Goal: Communication & Community: Answer question/provide support

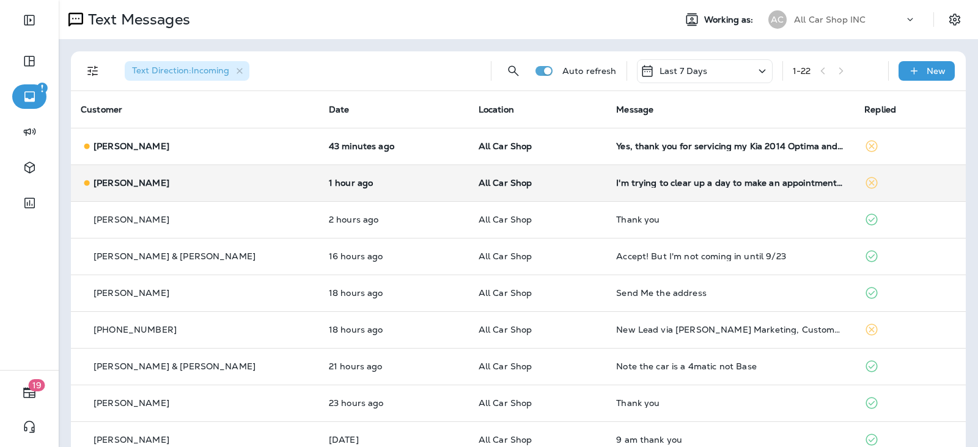
click at [540, 186] on p "All Car Shop" at bounding box center [538, 183] width 119 height 10
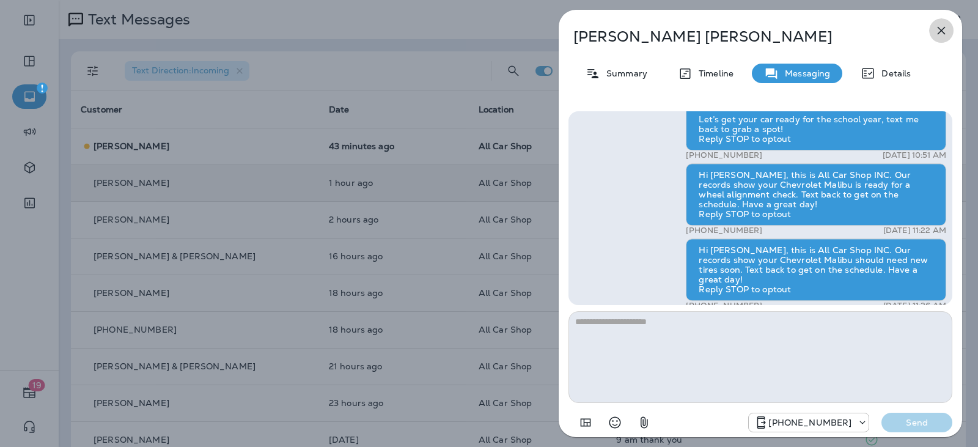
click at [945, 34] on icon "button" at bounding box center [942, 31] width 8 height 8
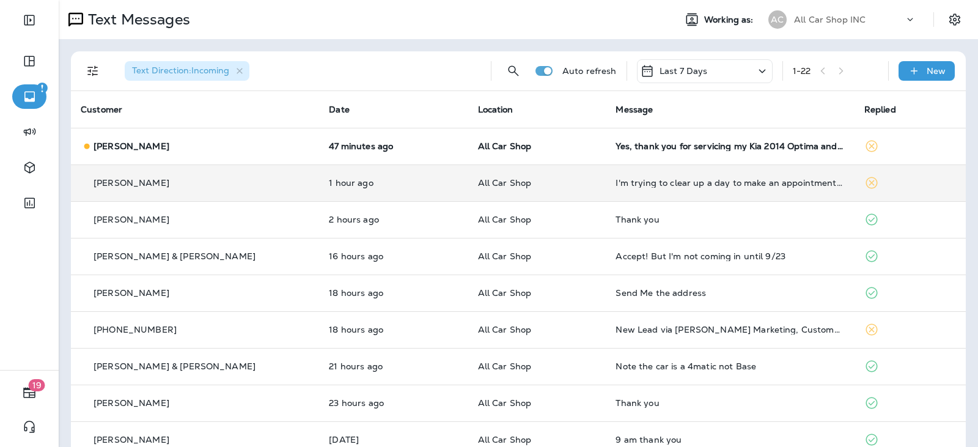
click at [553, 182] on p "All Car Shop" at bounding box center [537, 183] width 119 height 10
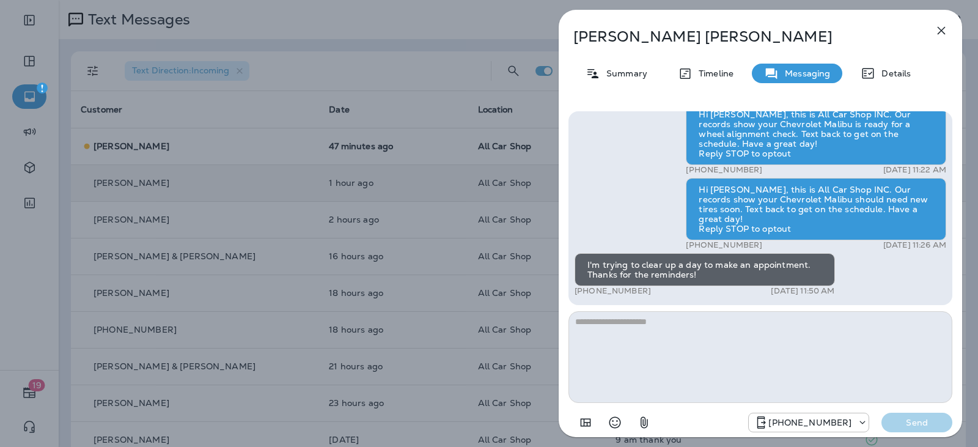
click at [636, 320] on textarea at bounding box center [760, 357] width 384 height 92
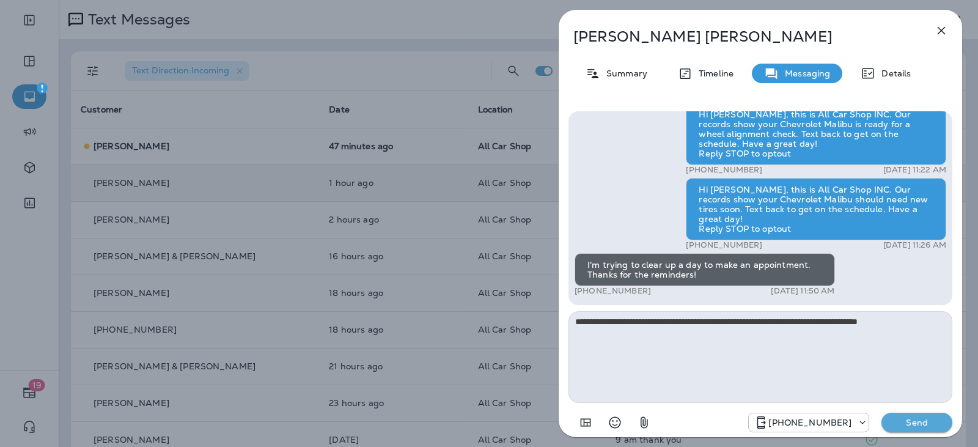
type textarea "**********"
click at [899, 413] on button "Send" at bounding box center [916, 423] width 71 height 20
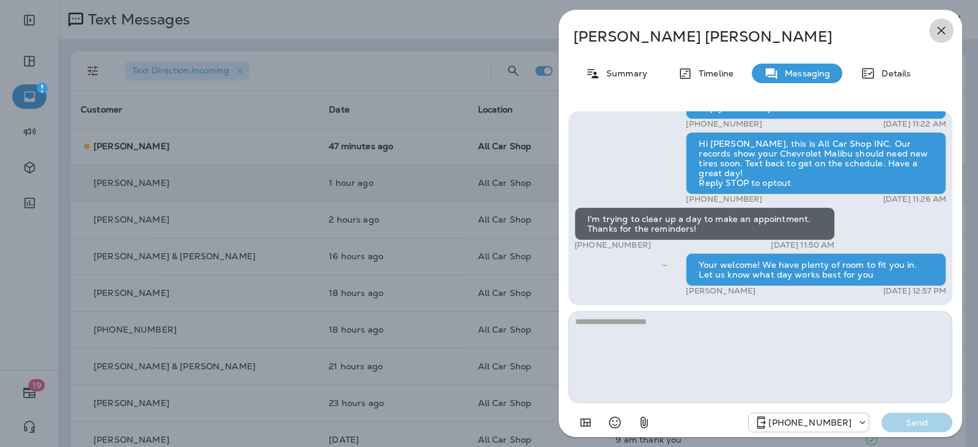
click at [943, 29] on icon "button" at bounding box center [942, 31] width 8 height 8
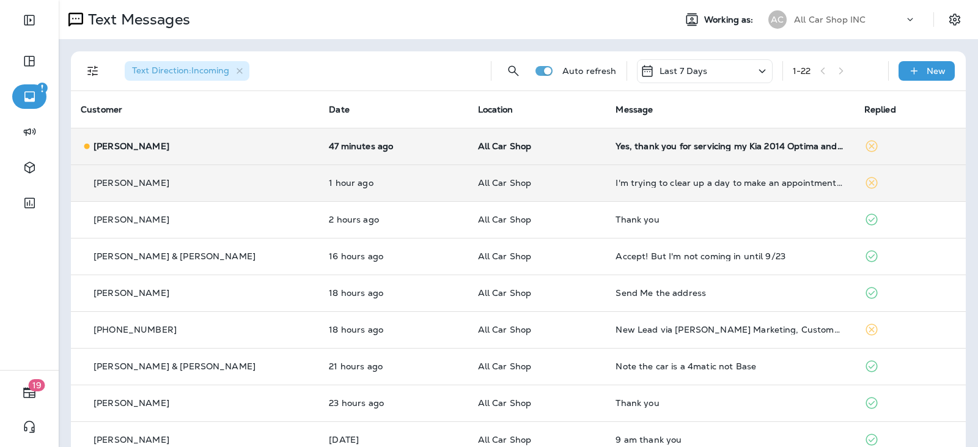
click at [545, 145] on p "All Car Shop" at bounding box center [537, 146] width 119 height 10
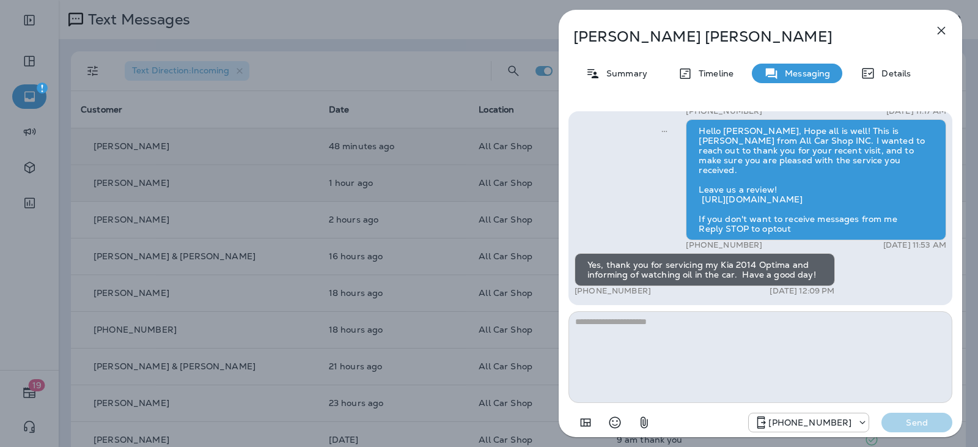
click at [664, 319] on textarea at bounding box center [760, 357] width 384 height 92
click at [658, 323] on textarea at bounding box center [760, 357] width 384 height 92
type textarea "**********"
click at [922, 427] on button "Send" at bounding box center [916, 423] width 71 height 20
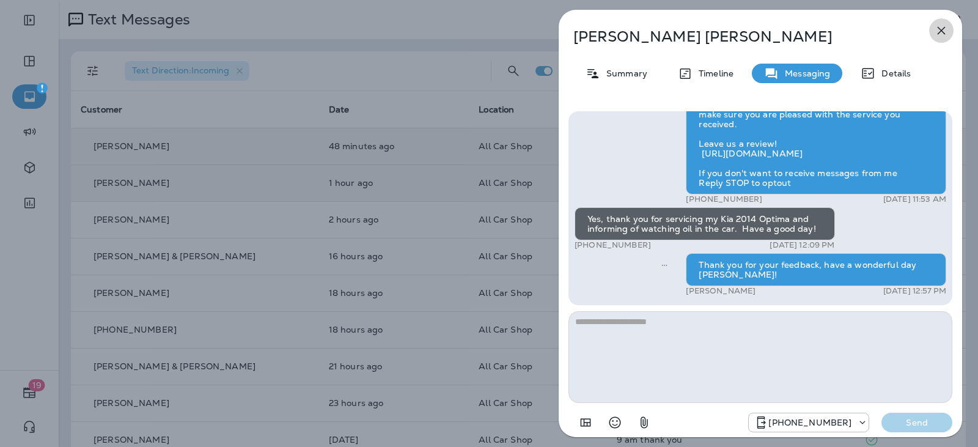
click at [939, 25] on icon "button" at bounding box center [941, 30] width 15 height 15
